Goal: Information Seeking & Learning: Learn about a topic

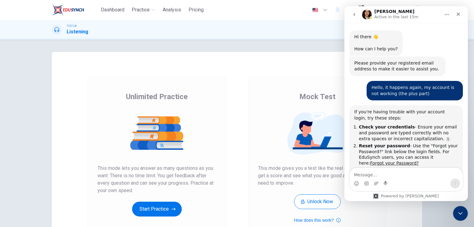
scroll to position [320, 0]
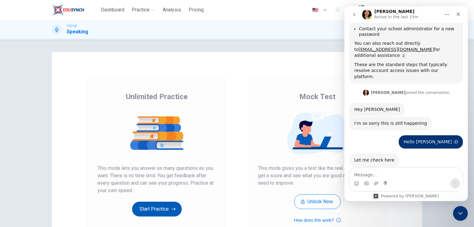
click at [158, 205] on button "Start Practice" at bounding box center [157, 208] width 50 height 15
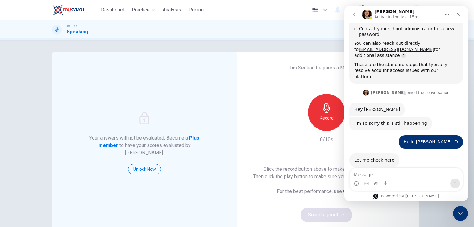
click at [76, 30] on h1 "Speaking" at bounding box center [78, 31] width 22 height 7
click at [81, 8] on img at bounding box center [68, 10] width 32 height 12
